Goal: Task Accomplishment & Management: Manage account settings

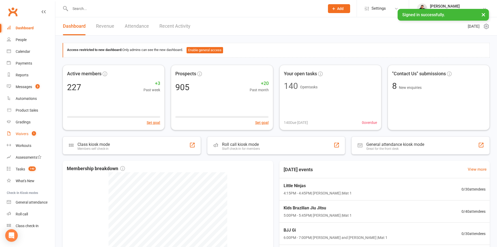
click at [17, 135] on div "Waivers" at bounding box center [22, 134] width 13 height 4
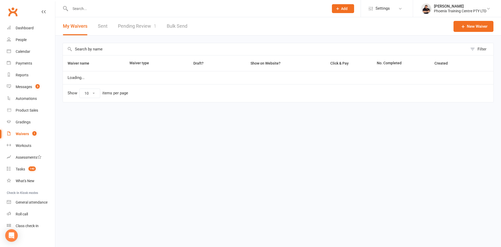
click at [135, 24] on link "Pending Review 1" at bounding box center [137, 26] width 38 height 18
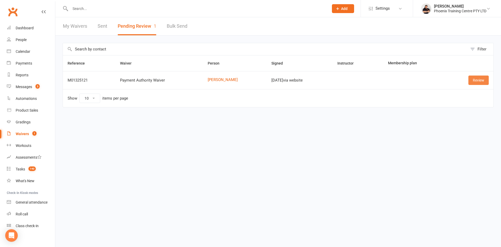
click at [476, 80] on link "Review" at bounding box center [478, 79] width 20 height 9
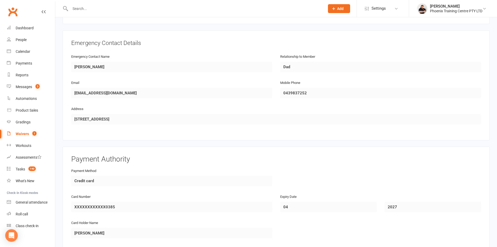
scroll to position [333, 0]
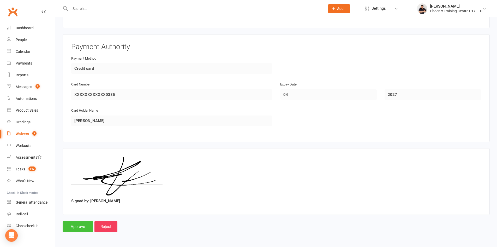
click at [76, 227] on input "Approve" at bounding box center [78, 226] width 31 height 11
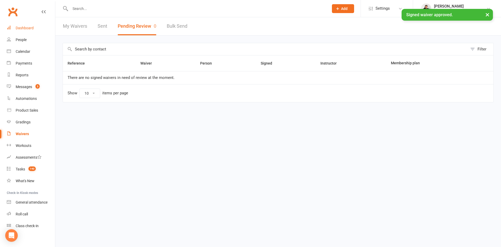
click at [30, 25] on link "Dashboard" at bounding box center [31, 28] width 48 height 12
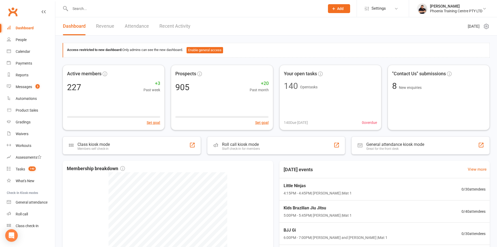
click at [82, 10] on input "text" at bounding box center [195, 8] width 253 height 7
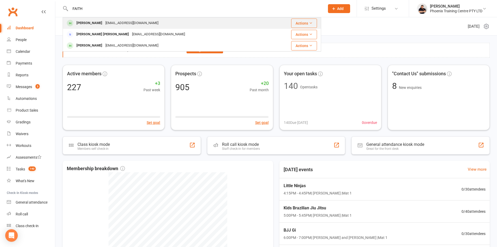
type input "FAITH"
click at [79, 23] on div "[PERSON_NAME]" at bounding box center [89, 23] width 29 height 8
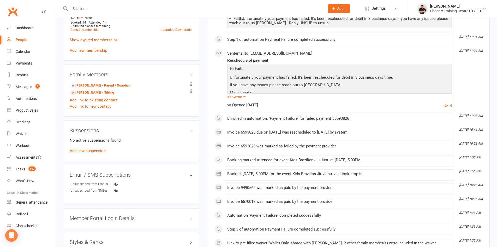
scroll to position [397, 0]
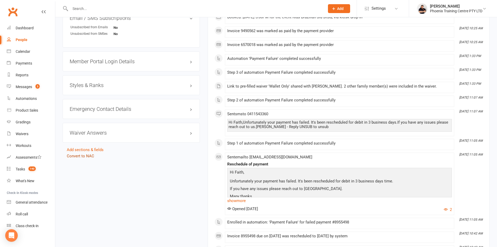
click at [81, 156] on link "Convert to NAC" at bounding box center [80, 155] width 27 height 5
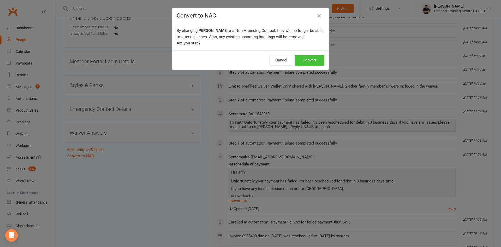
click at [310, 60] on button "Convert" at bounding box center [310, 60] width 30 height 11
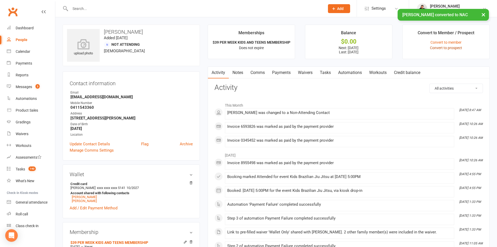
click at [451, 47] on link "Convert to prospect" at bounding box center [446, 48] width 32 height 4
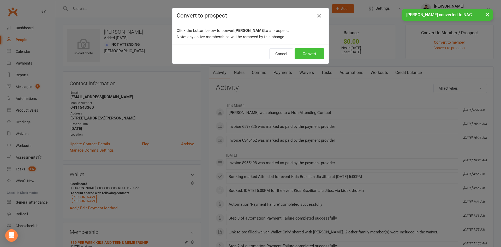
click at [303, 54] on button "Convert" at bounding box center [310, 53] width 30 height 11
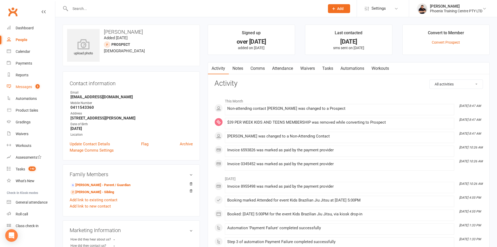
click at [25, 84] on link "Messages 3" at bounding box center [31, 87] width 48 height 12
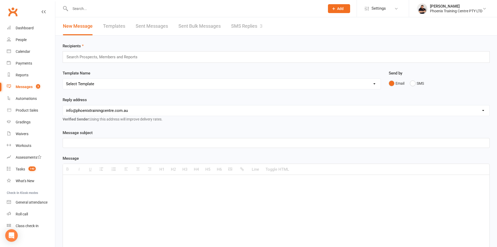
click at [243, 23] on link "SMS Replies 3" at bounding box center [246, 26] width 31 height 18
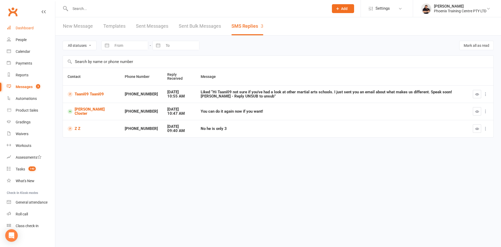
click at [26, 26] on div "Dashboard" at bounding box center [25, 28] width 18 height 4
